Goal: Check status: Check status

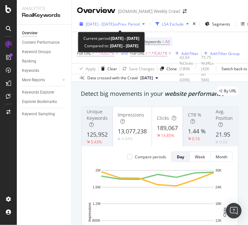
click at [140, 23] on span "vs Prev. Period" at bounding box center [127, 24] width 26 height 6
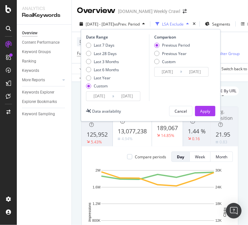
click at [115, 98] on input "[DATE]" at bounding box center [127, 96] width 26 height 9
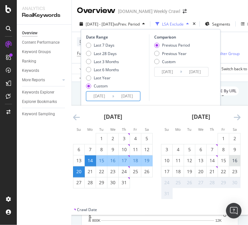
click at [236, 158] on div "16" at bounding box center [235, 160] width 11 height 6
type input "[DATE]"
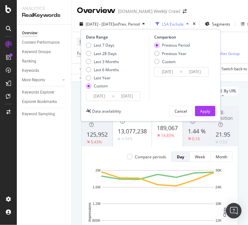
click at [121, 96] on input "[DATE]" at bounding box center [127, 96] width 26 height 9
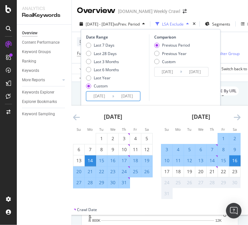
click at [235, 159] on div "16" at bounding box center [235, 160] width 11 height 6
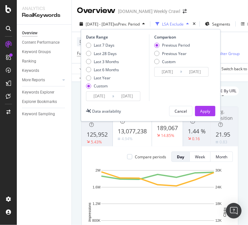
click at [98, 92] on input "[DATE]" at bounding box center [99, 96] width 26 height 9
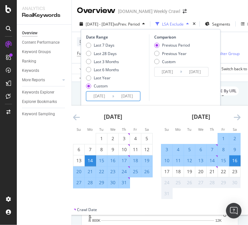
click at [237, 158] on div "16" at bounding box center [235, 160] width 11 height 6
type input "[DATE]"
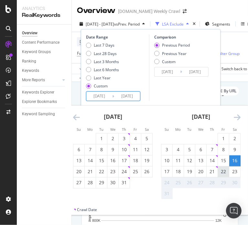
click at [224, 171] on div "22" at bounding box center [223, 171] width 11 height 6
type input "[DATE]"
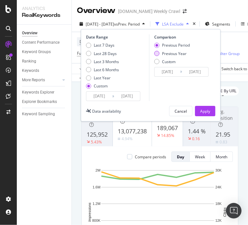
click at [174, 53] on div "Previous Year" at bounding box center [174, 54] width 25 height 6
type input "[DATE]"
click at [203, 108] on div "Apply" at bounding box center [206, 111] width 10 height 10
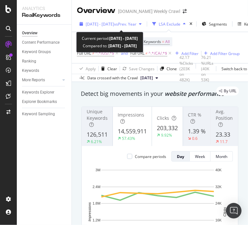
click at [137, 23] on span "vs Prev. Year" at bounding box center [125, 24] width 22 height 6
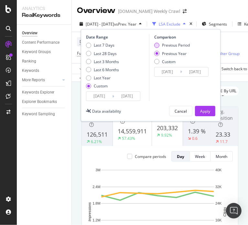
click at [170, 45] on div "Previous Period" at bounding box center [176, 45] width 28 height 6
type input "[DATE]"
click at [204, 109] on div "Apply" at bounding box center [206, 112] width 10 height 6
